Goal: Participate in discussion

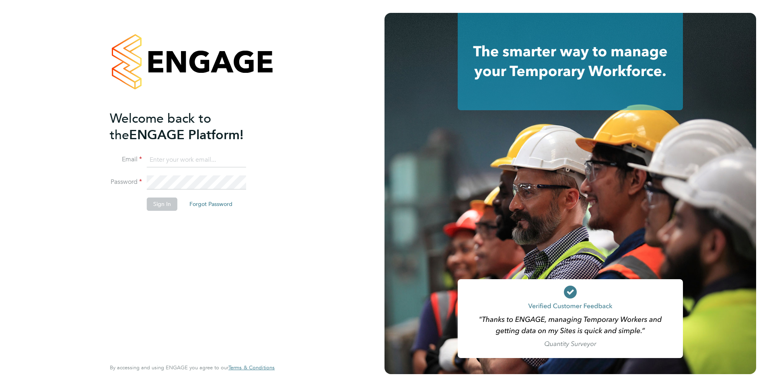
type input "[EMAIL_ADDRESS][DOMAIN_NAME]"
click at [172, 207] on button "Sign In" at bounding box center [162, 204] width 31 height 13
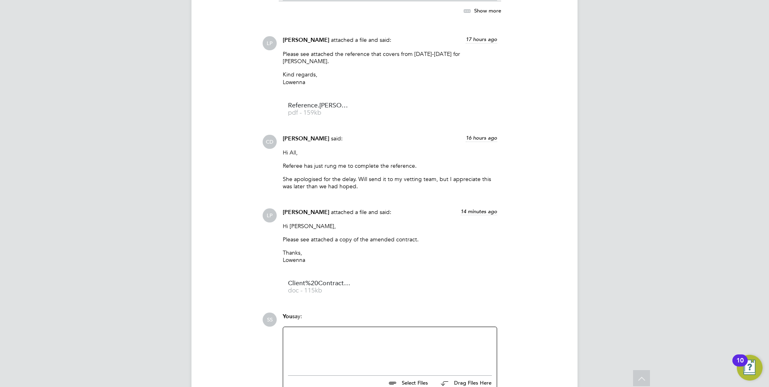
scroll to position [2291, 0]
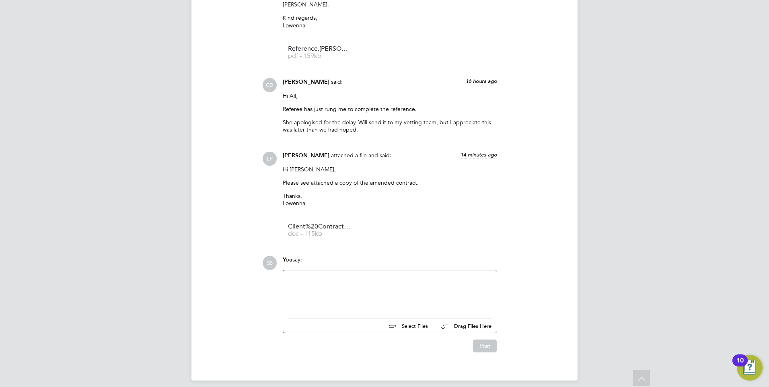
click at [320, 275] on div at bounding box center [390, 292] width 204 height 35
click at [480, 340] on button "Post" at bounding box center [485, 346] width 24 height 13
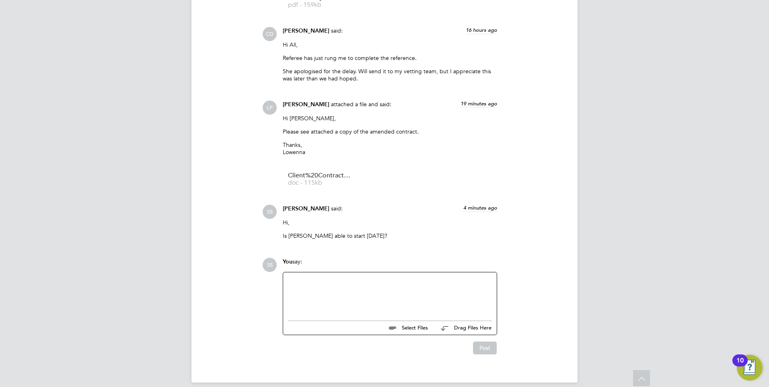
scroll to position [2344, 0]
